Goal: Information Seeking & Learning: Learn about a topic

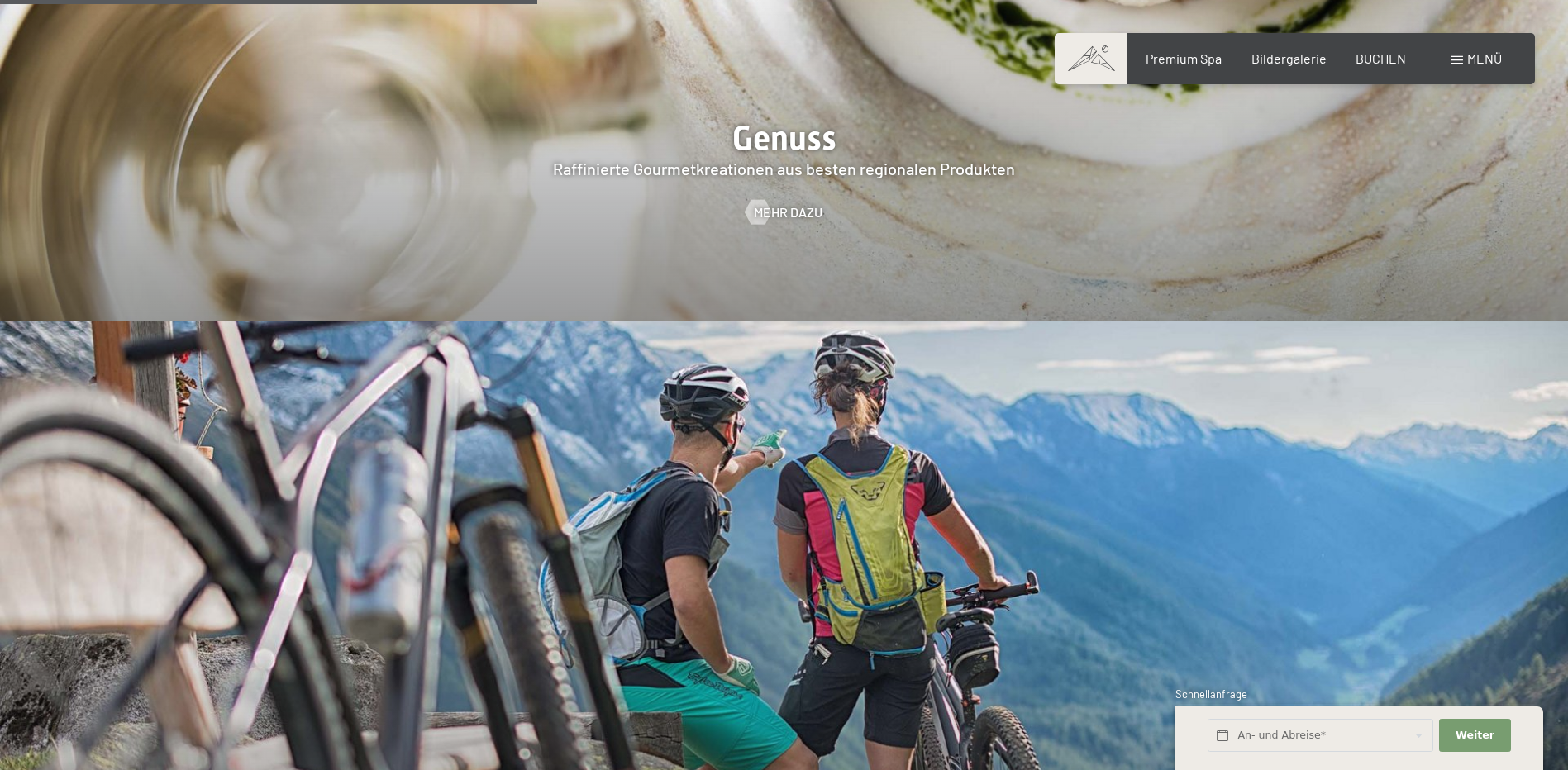
scroll to position [3802, 0]
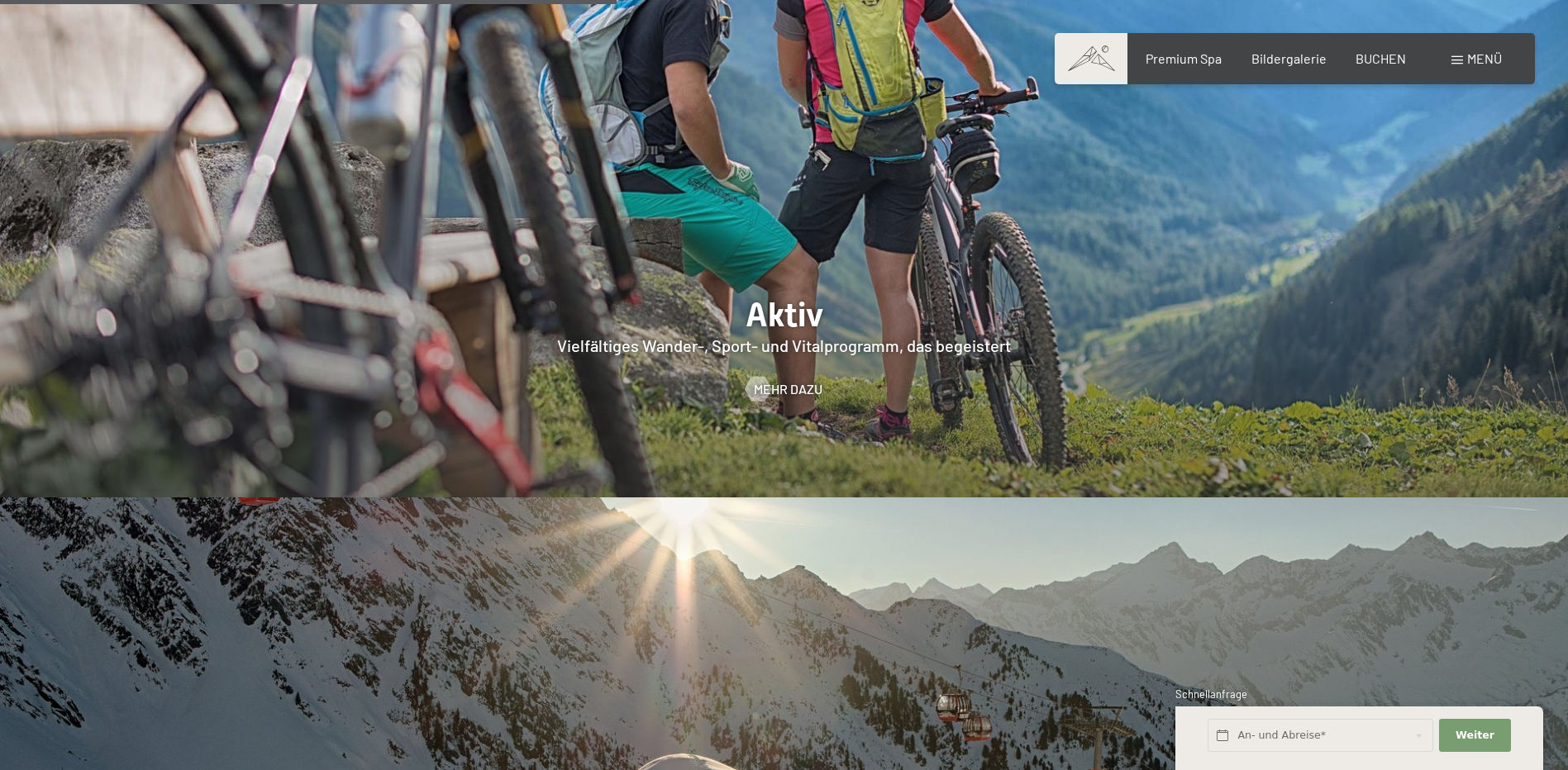
click at [1502, 57] on div "Buchen Anfragen Premium Spa Bildergalerie BUCHEN Menü DE IT EN Gutschein Bilder…" at bounding box center [1295, 58] width 414 height 18
click at [1494, 59] on span "Menü" at bounding box center [1484, 58] width 35 height 16
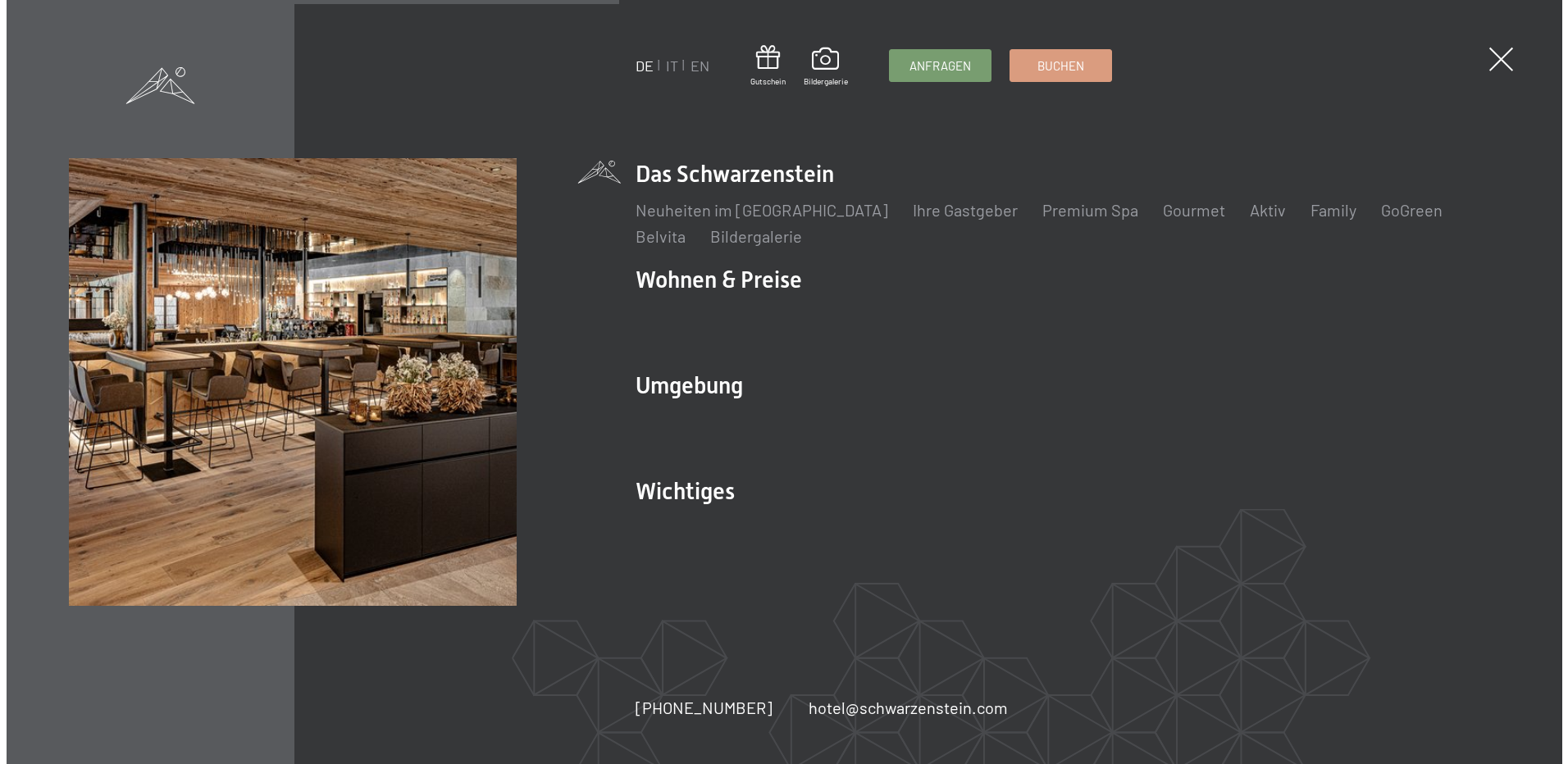
scroll to position [3786, 0]
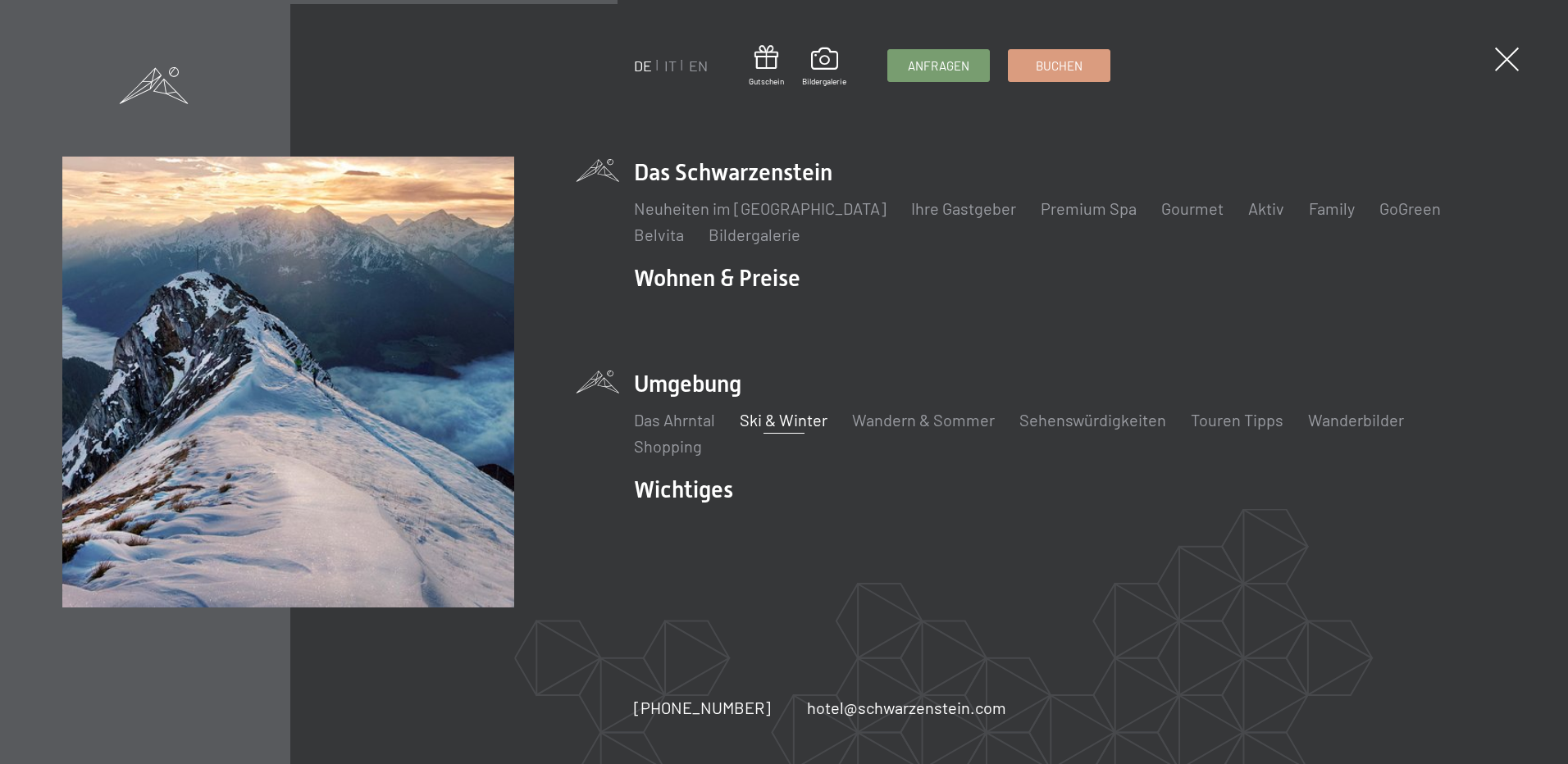
click at [759, 420] on link "Ski & Winter" at bounding box center [784, 420] width 88 height 20
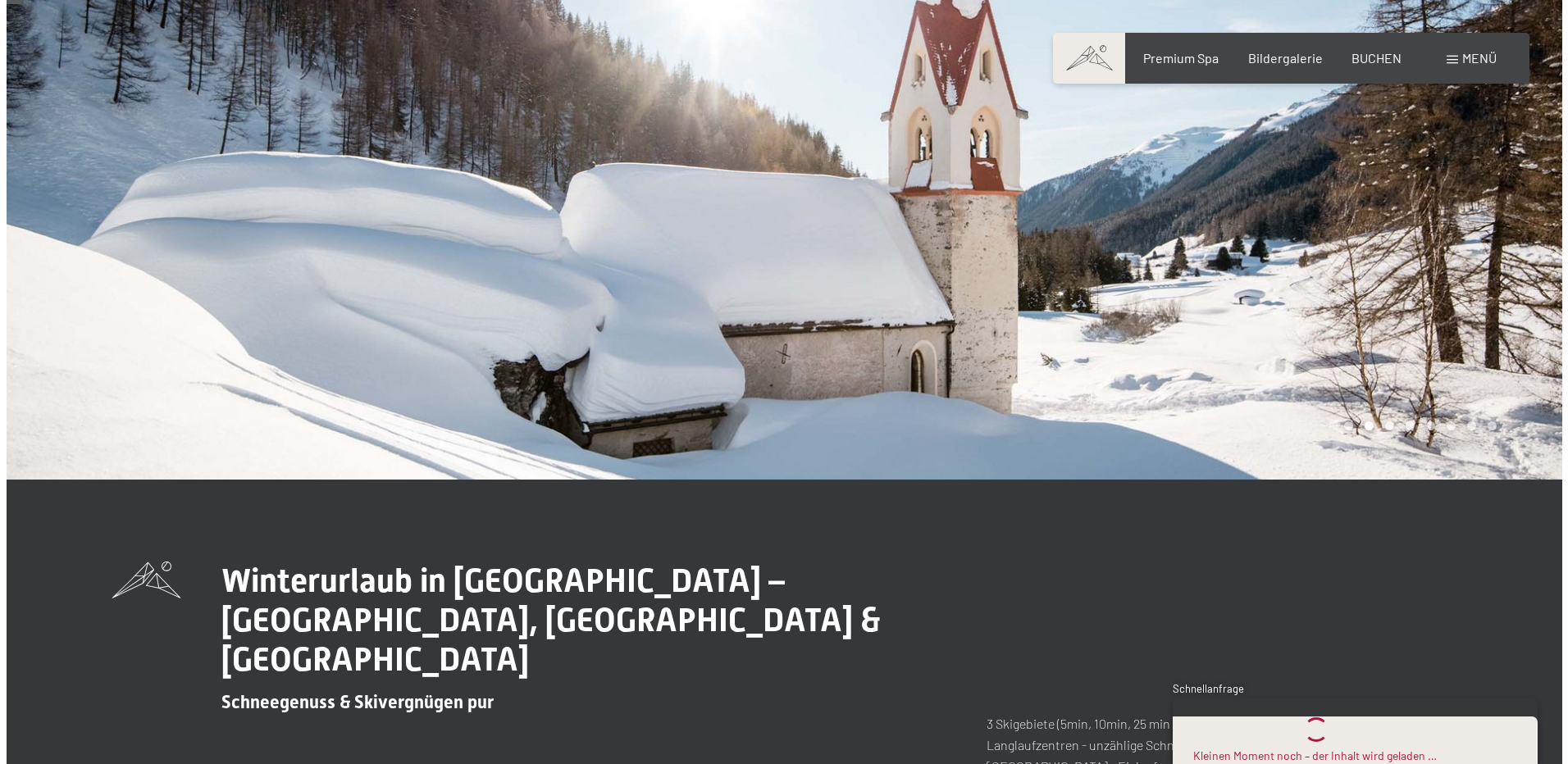
scroll to position [82, 0]
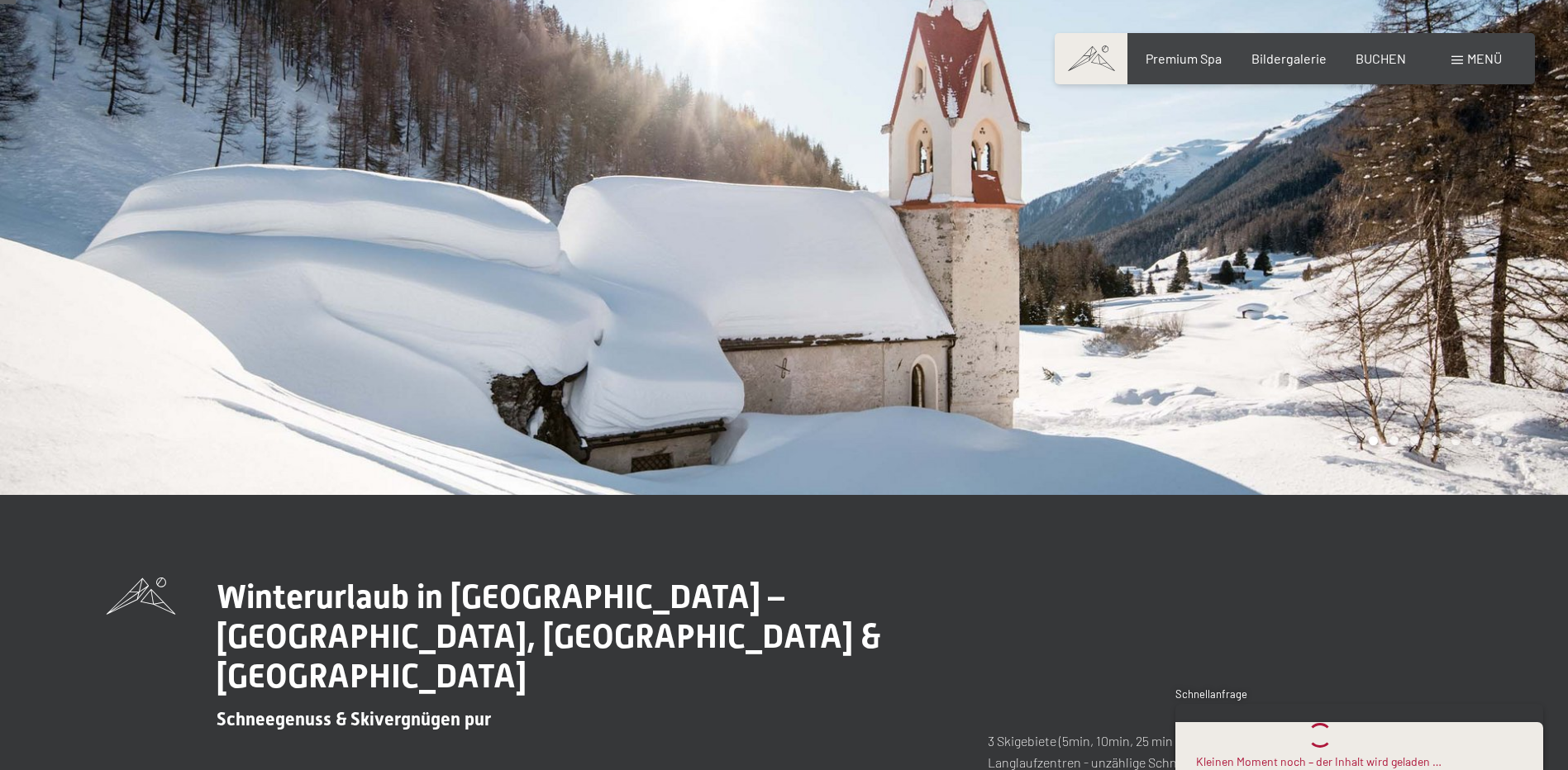
click at [1458, 67] on div "Buchen Anfragen Premium Spa Bildergalerie BUCHEN Menü DE IT EN Gutschein Bilder…" at bounding box center [1295, 58] width 414 height 18
click at [1470, 62] on span "Menü" at bounding box center [1484, 58] width 35 height 16
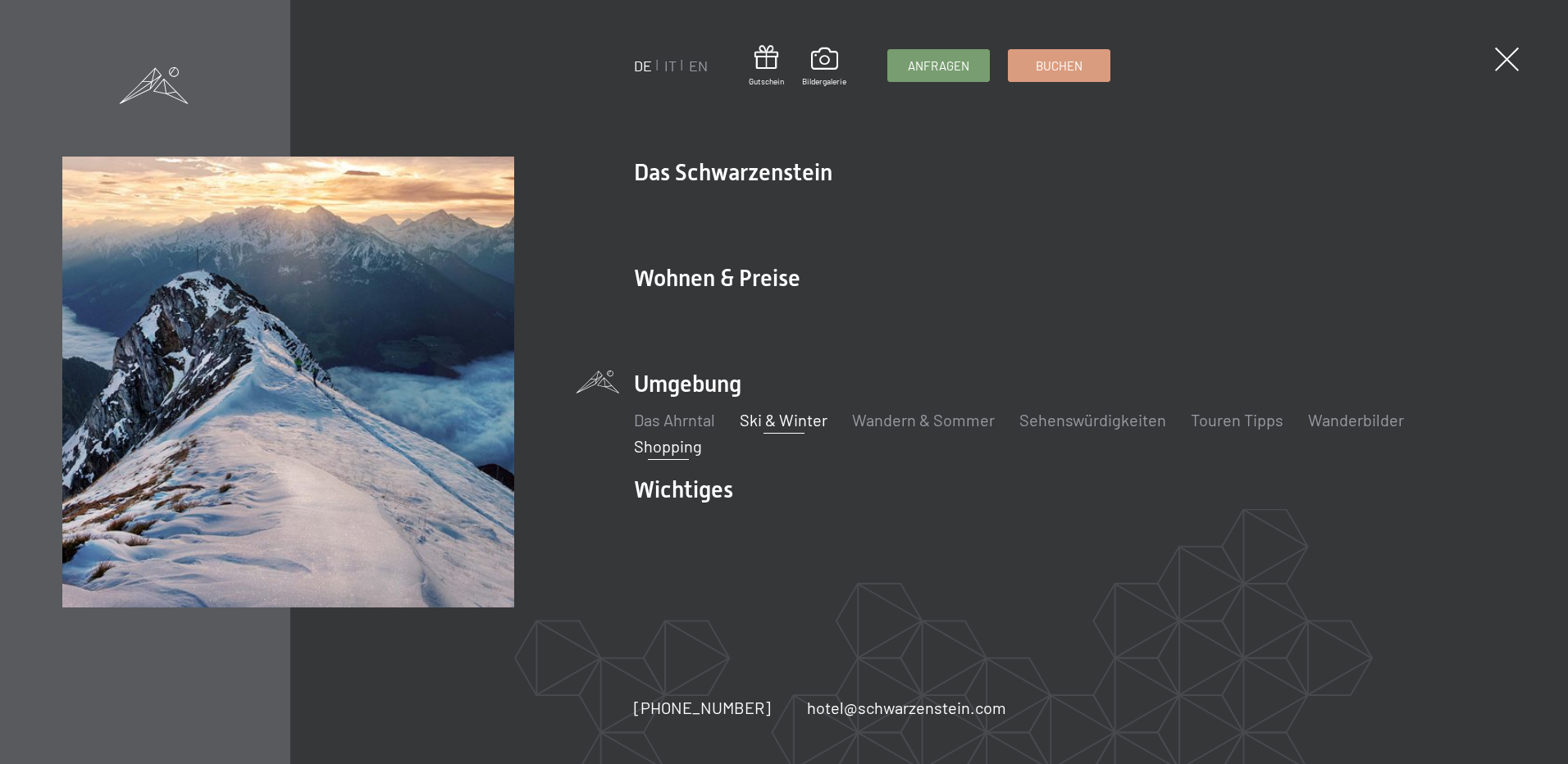
click at [687, 451] on link "Shopping" at bounding box center [667, 446] width 68 height 20
click at [647, 452] on link "Shopping" at bounding box center [667, 446] width 68 height 20
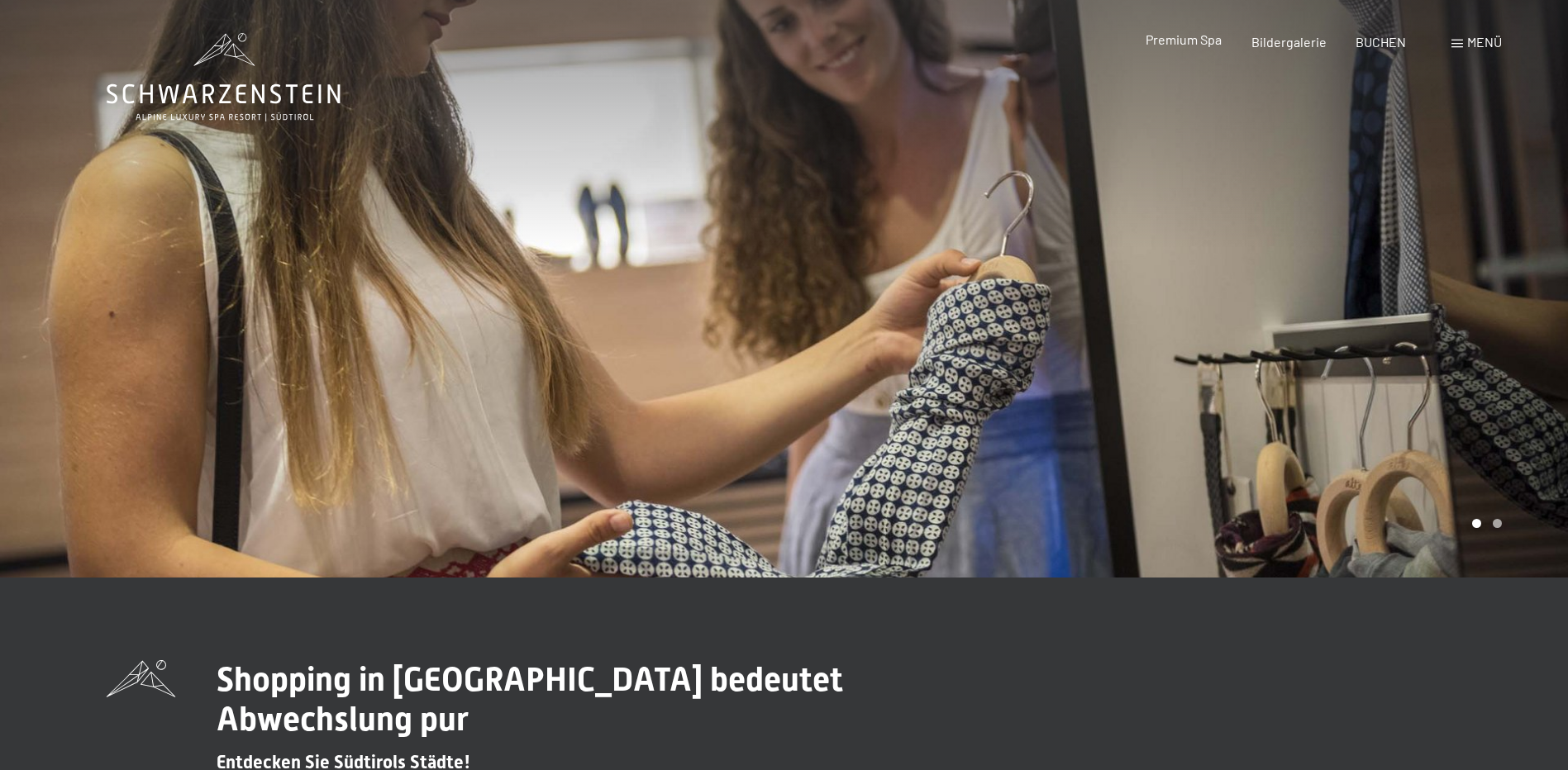
click at [1186, 36] on span "Premium Spa" at bounding box center [1184, 39] width 76 height 16
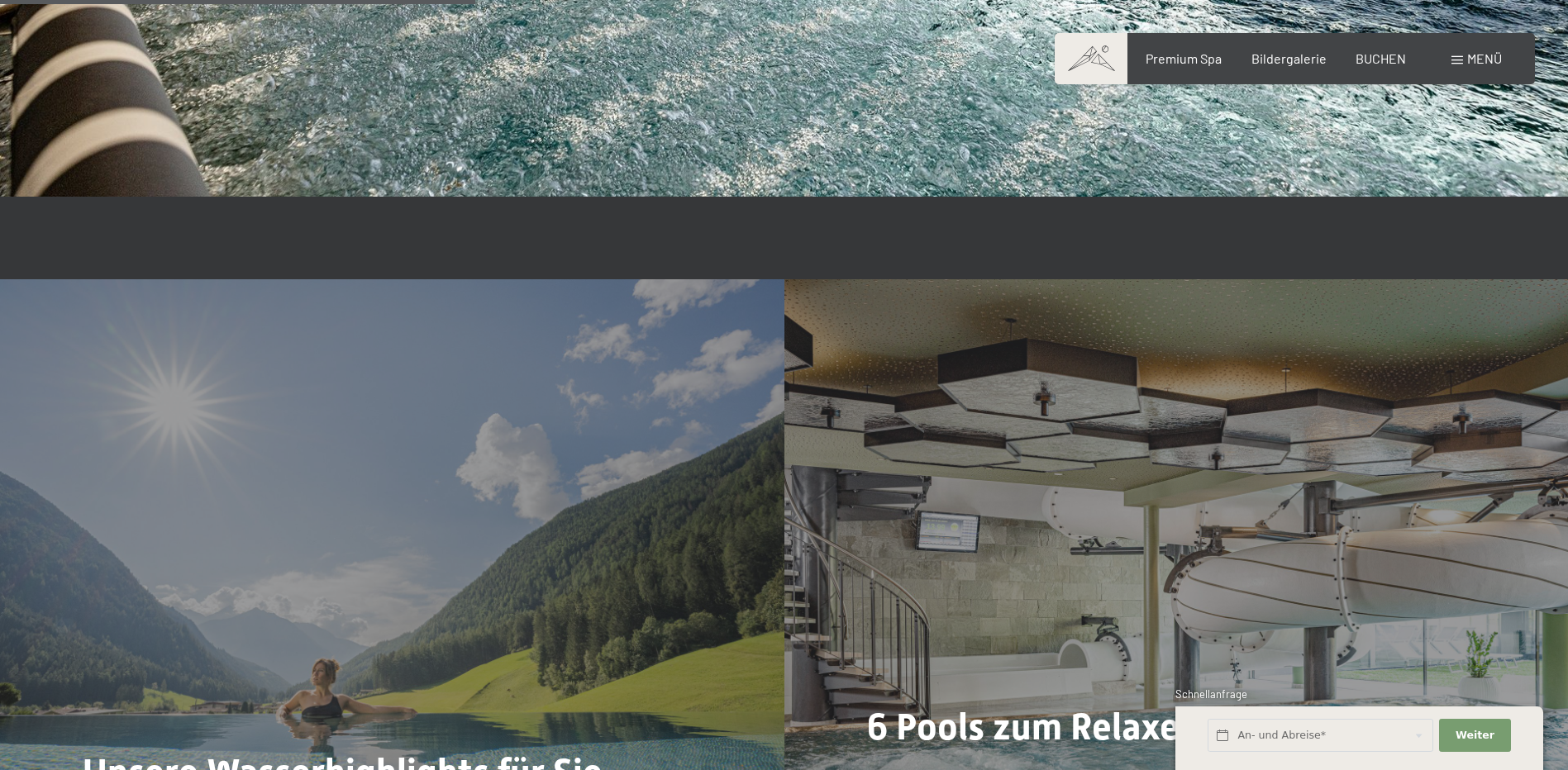
scroll to position [4213, 0]
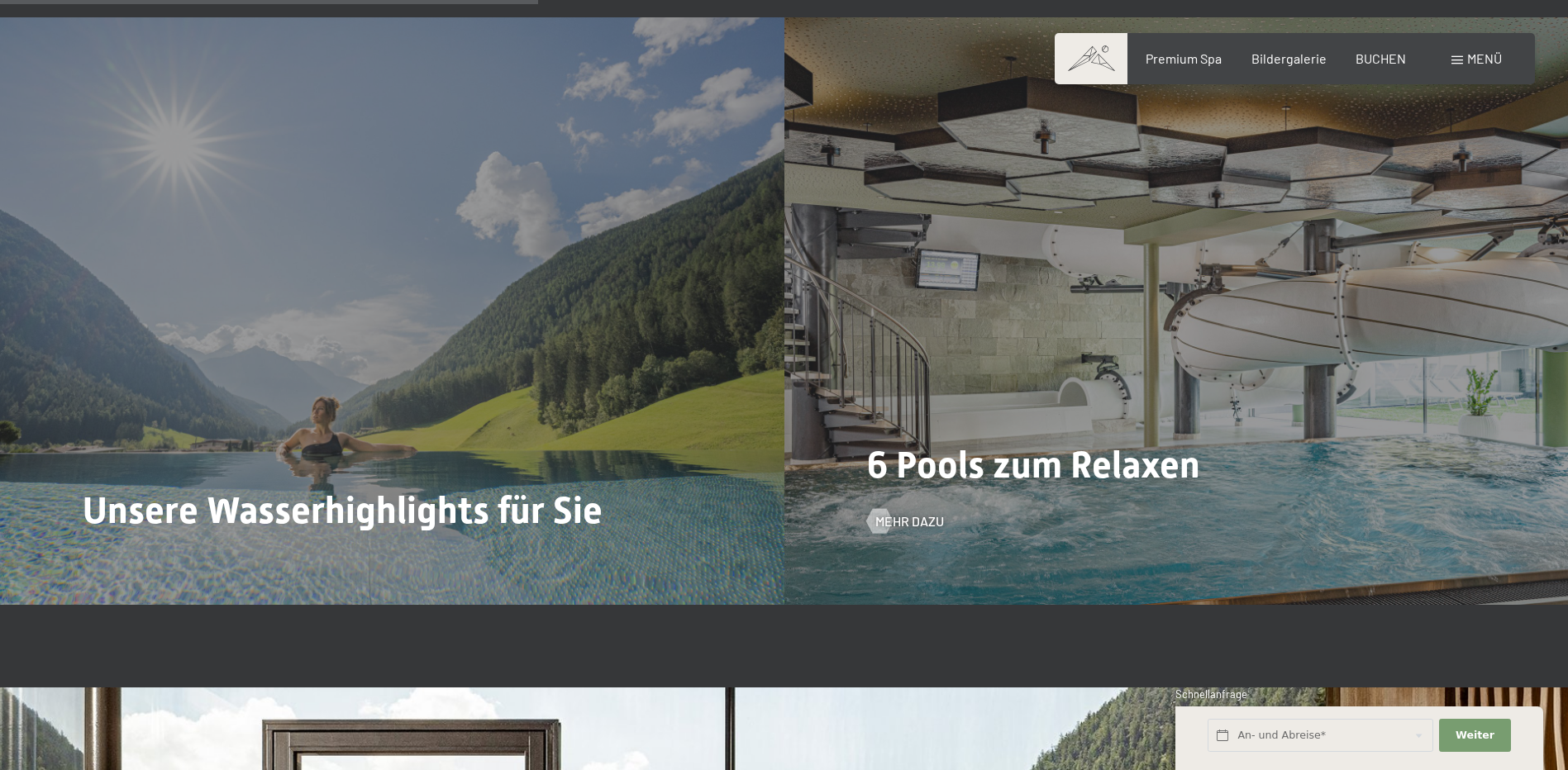
click at [1038, 445] on span "6 Pools zum Relaxen" at bounding box center [1033, 465] width 333 height 44
click at [881, 517] on div at bounding box center [879, 521] width 14 height 25
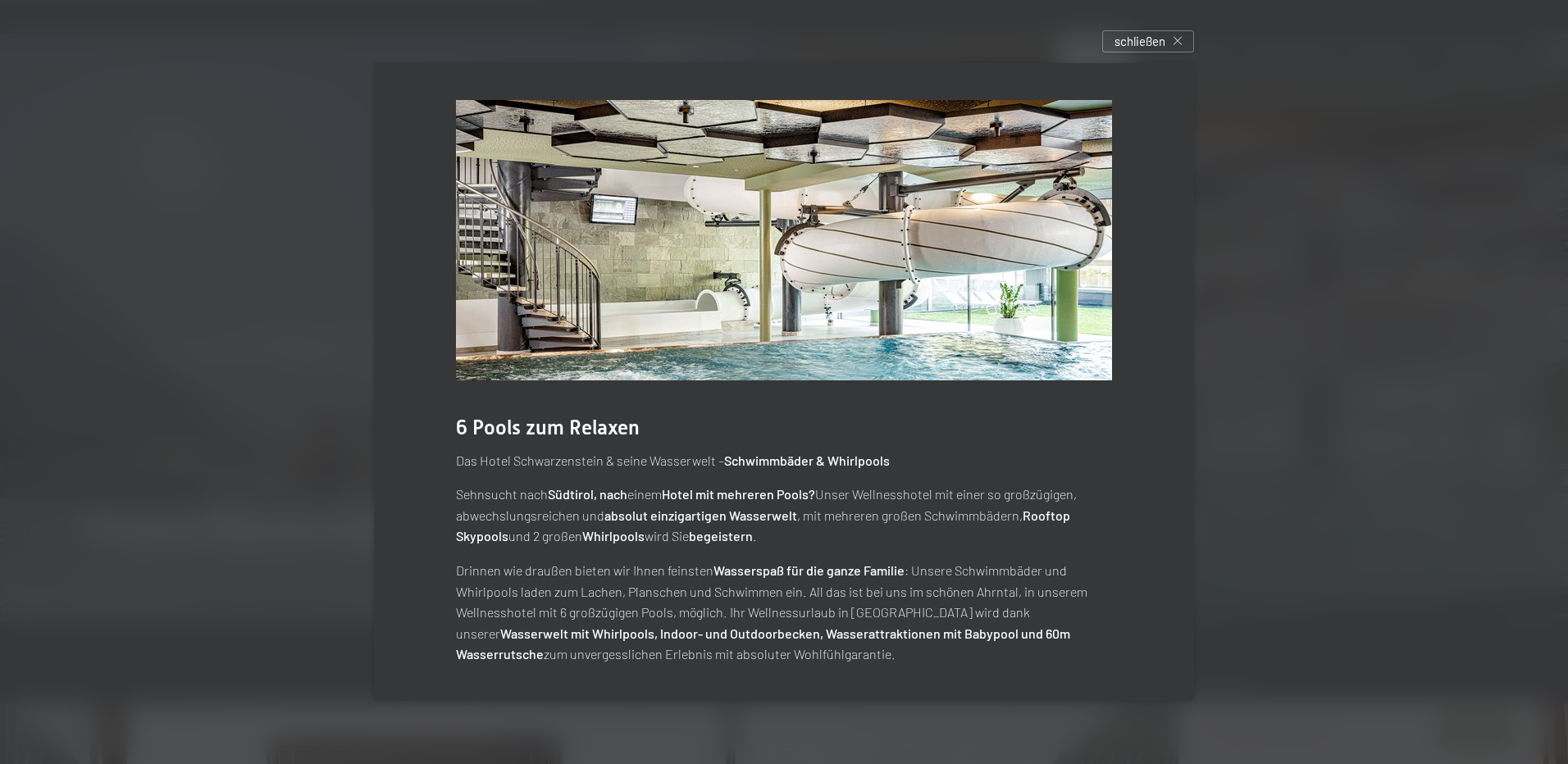
click at [91, 283] on div at bounding box center [784, 382] width 1568 height 764
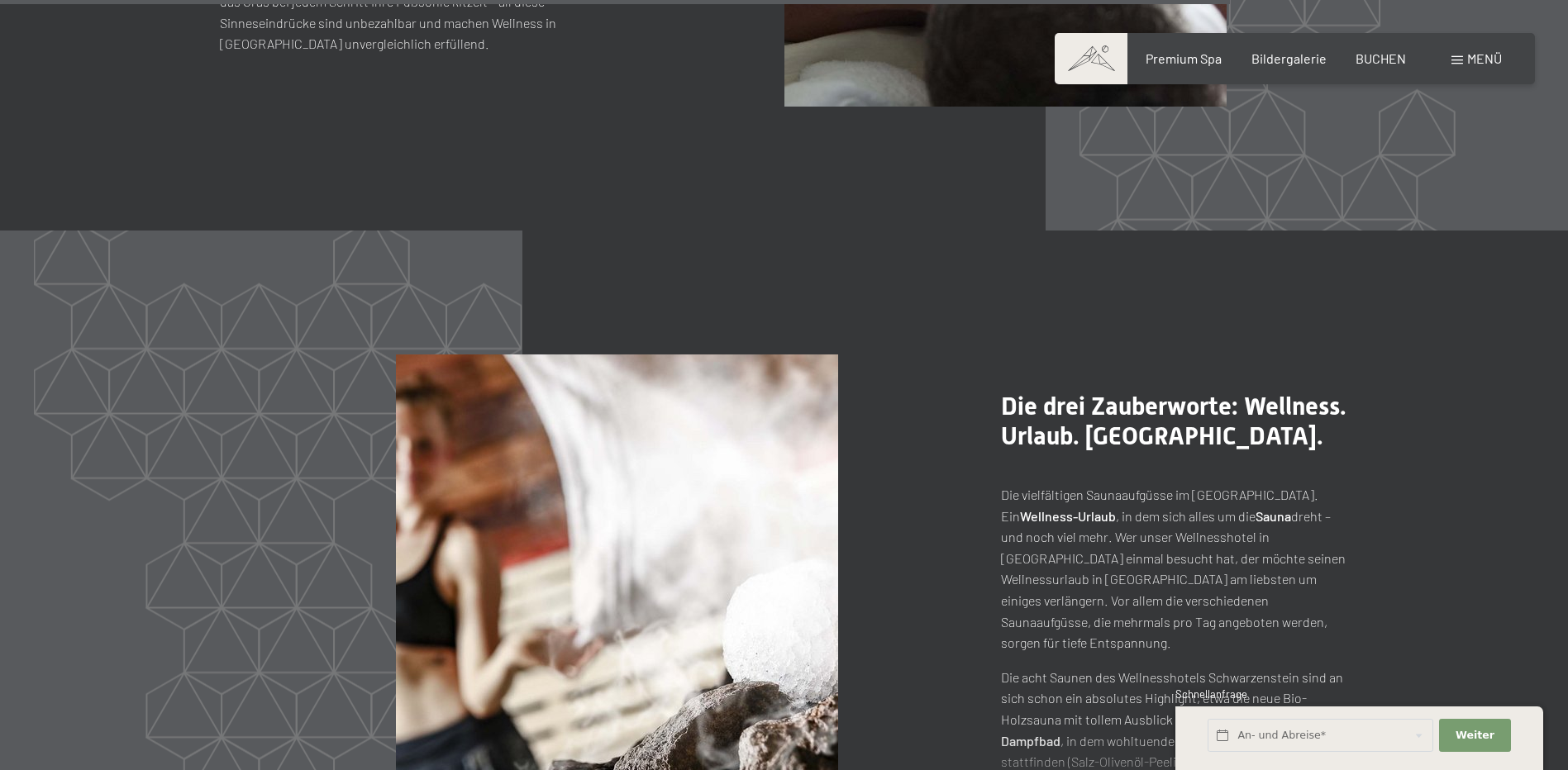
scroll to position [8263, 0]
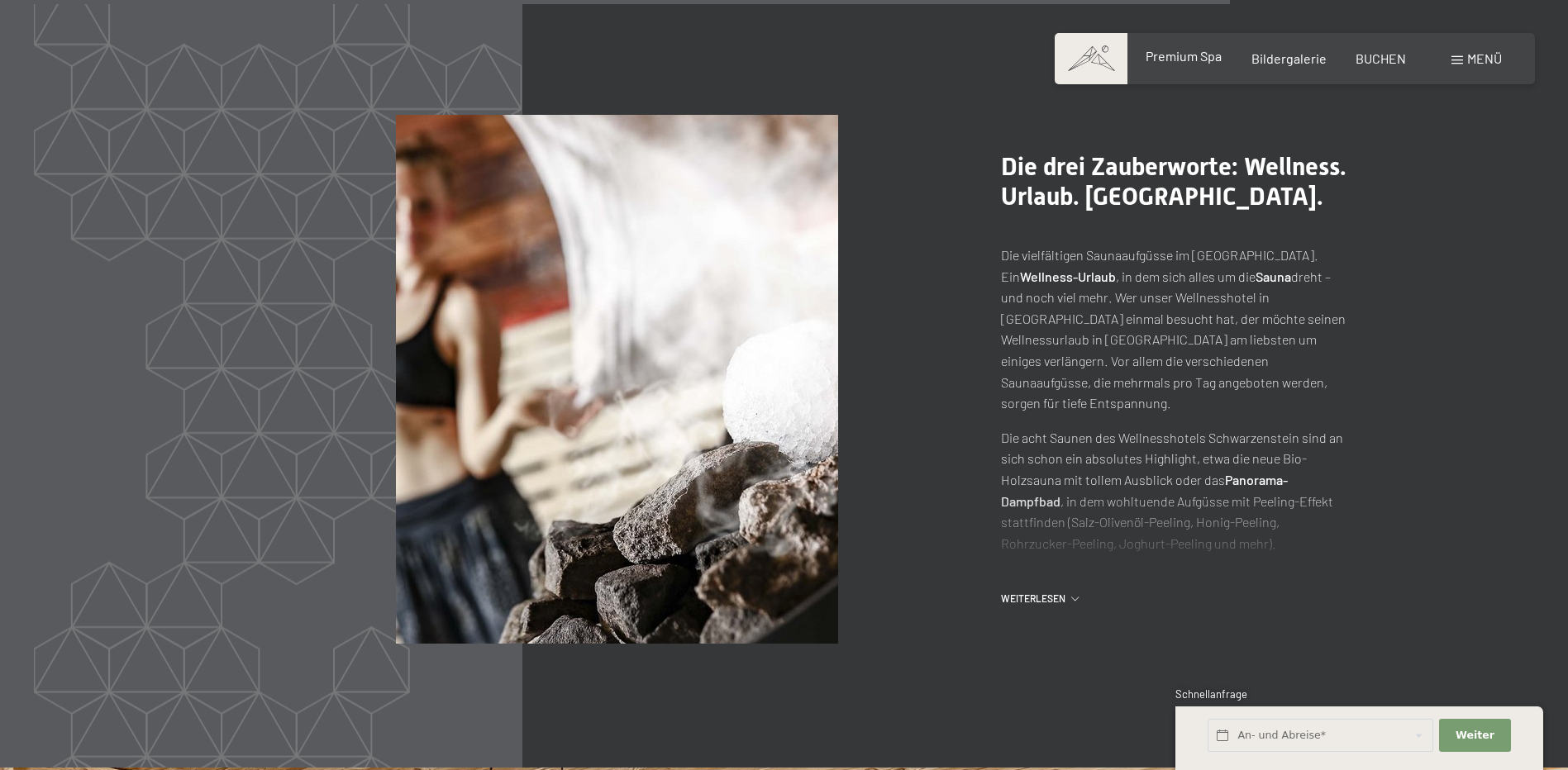
click at [1180, 61] on span "Premium Spa" at bounding box center [1184, 55] width 76 height 16
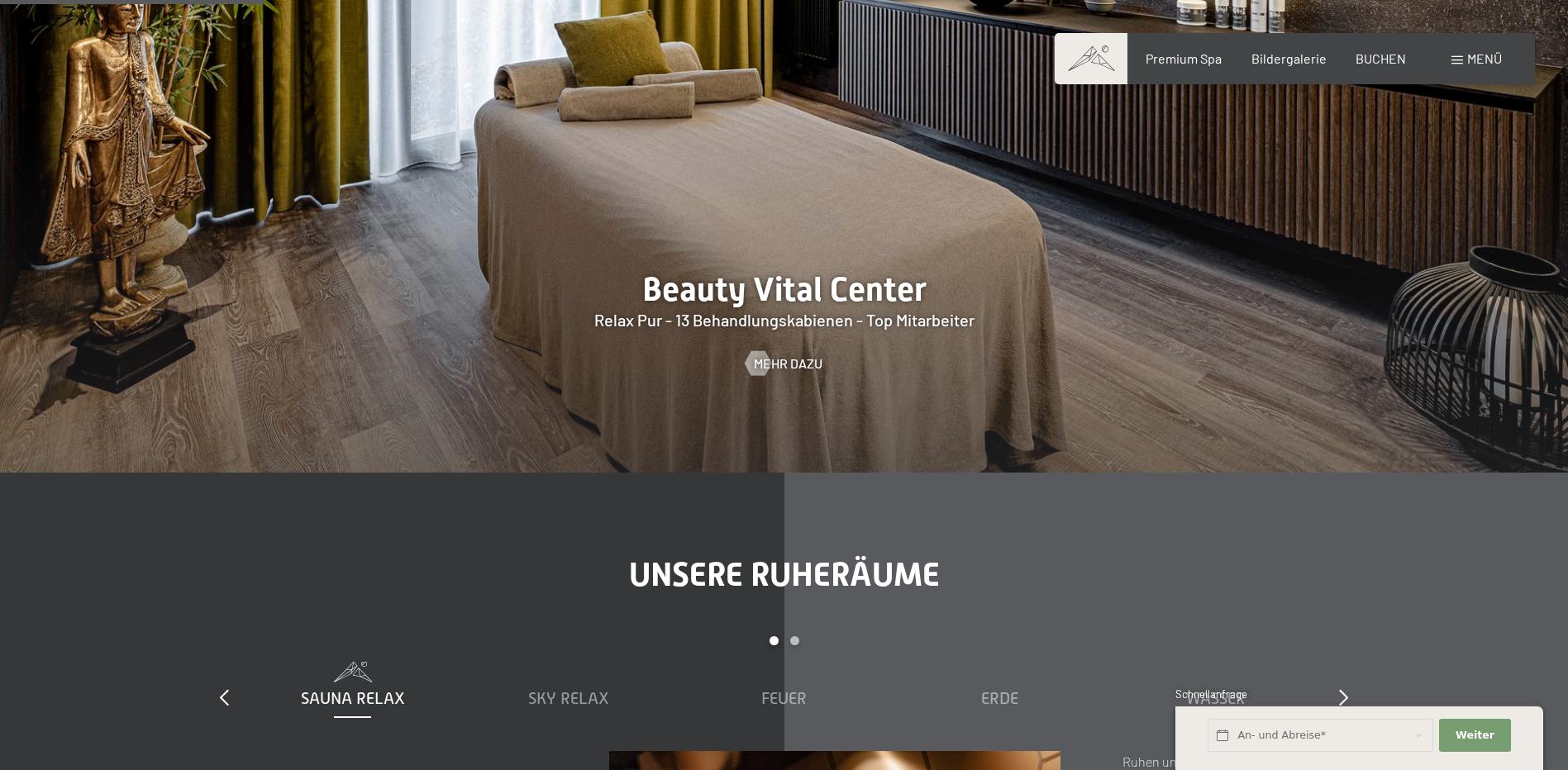
scroll to position [1901, 0]
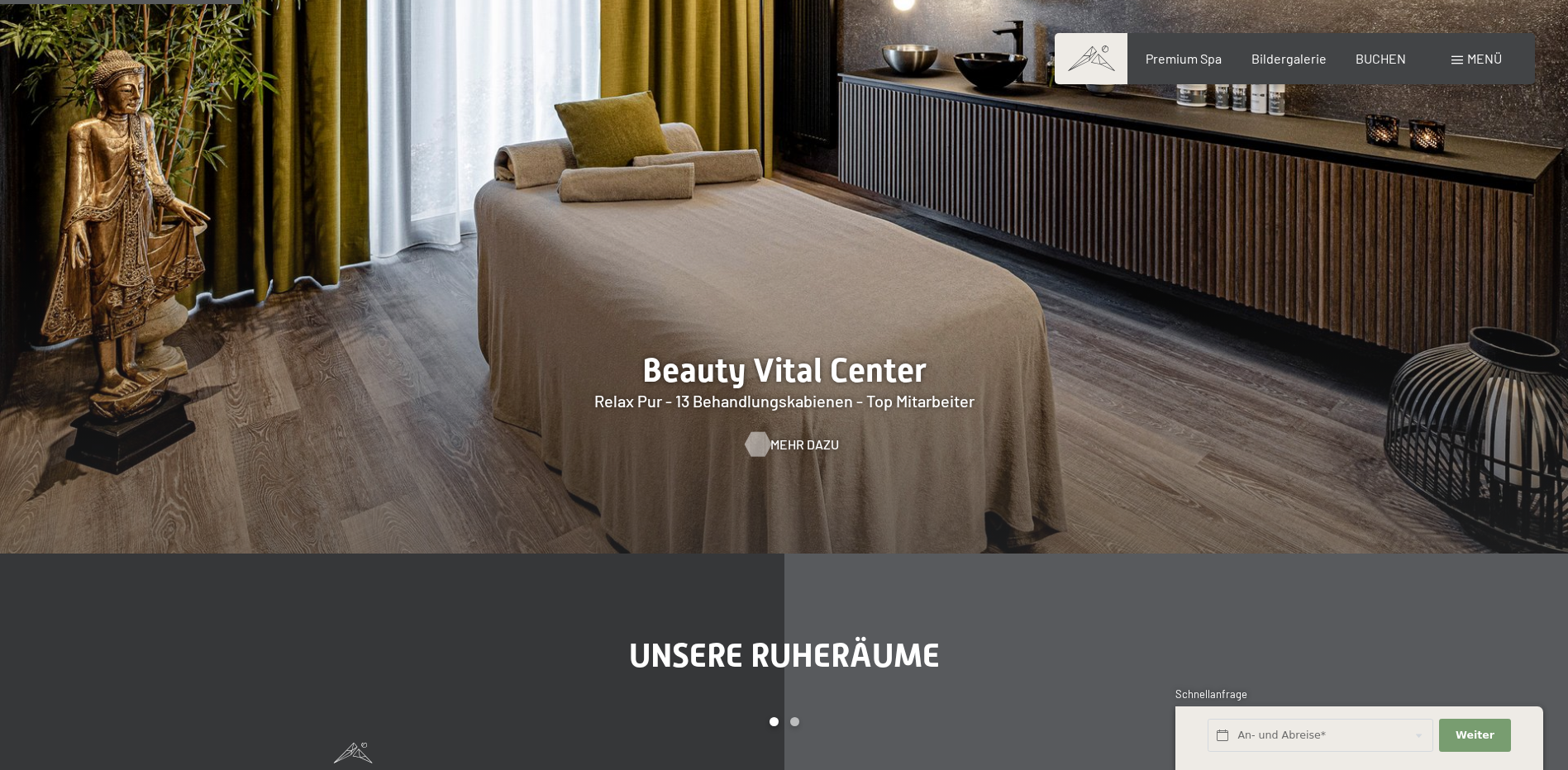
click at [755, 444] on div at bounding box center [757, 445] width 14 height 25
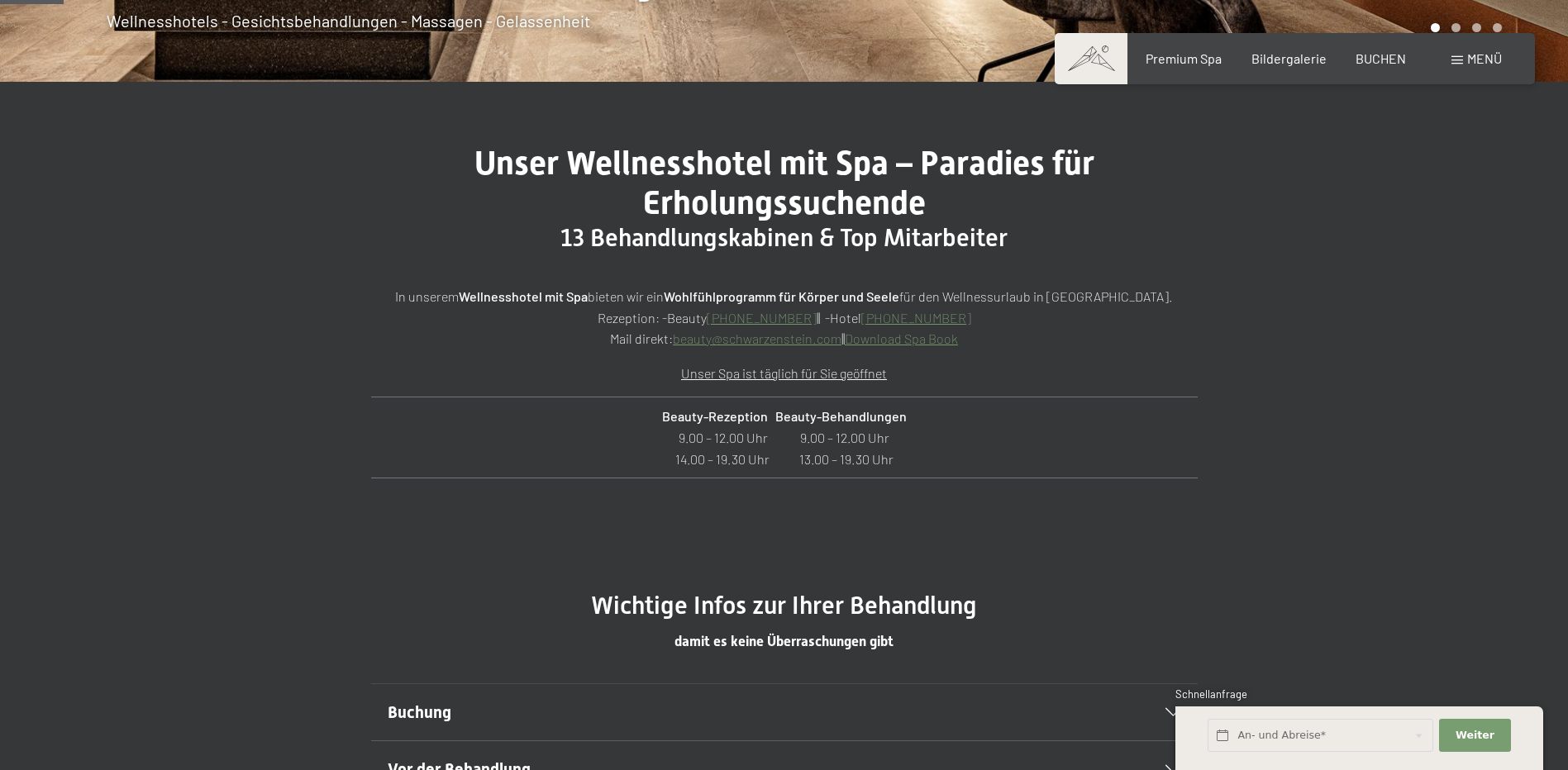
scroll to position [909, 0]
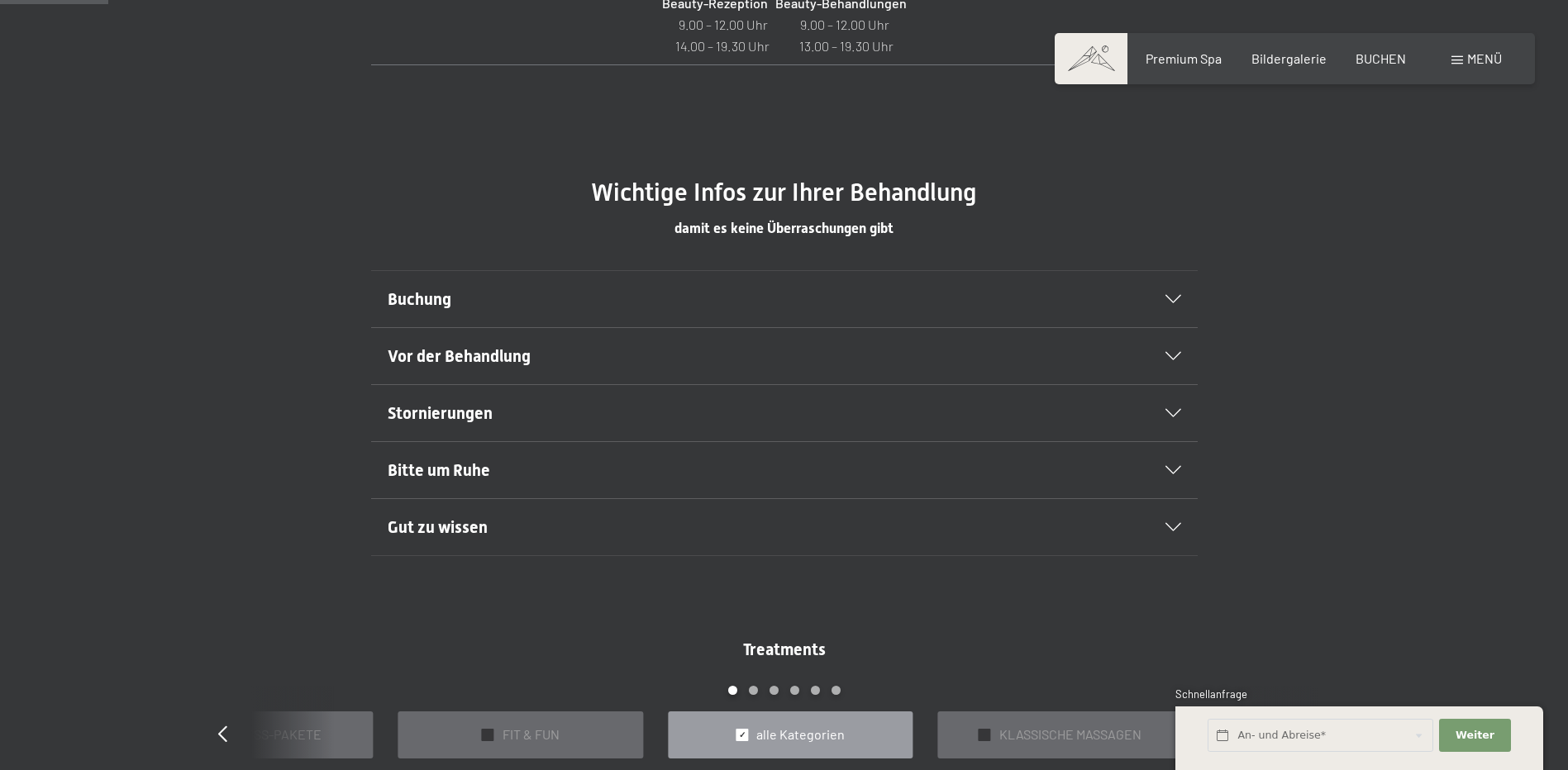
click at [645, 369] on div "Vor der Behandlung" at bounding box center [784, 356] width 794 height 56
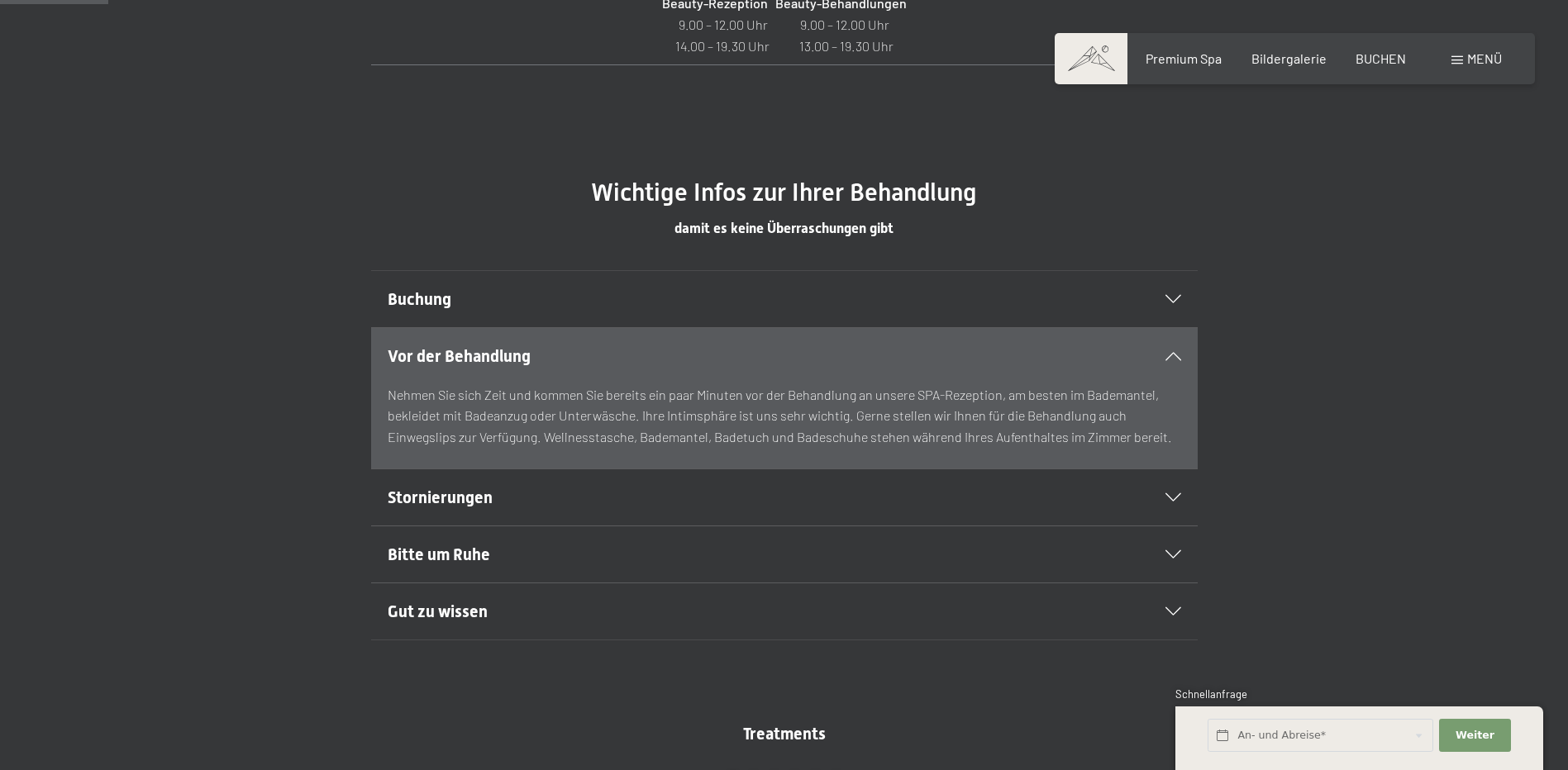
click at [645, 369] on div "Vor der Behandlung" at bounding box center [784, 356] width 794 height 56
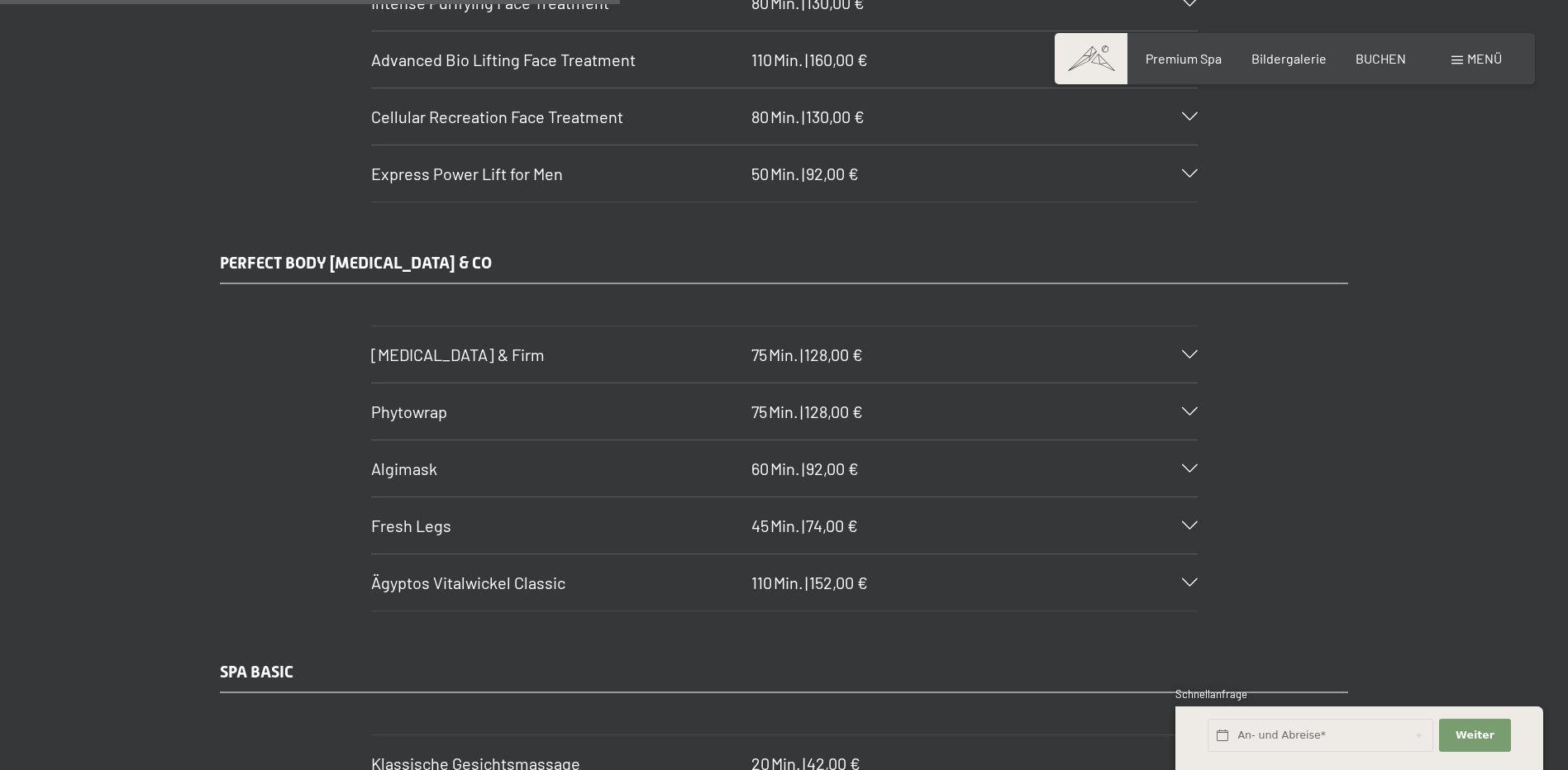
scroll to position [5289, 0]
